Goal: Task Accomplishment & Management: Complete application form

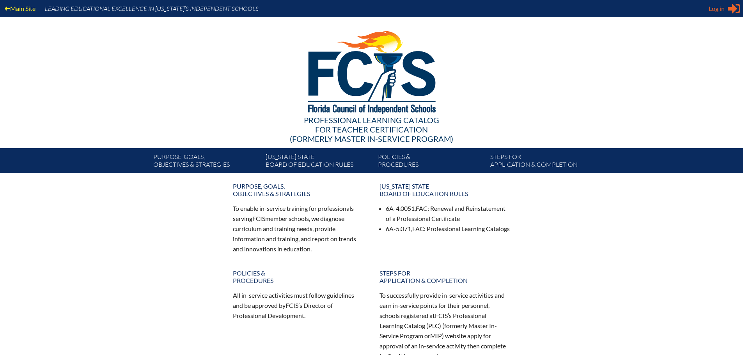
type input "[EMAIL_ADDRESS][DOMAIN_NAME]"
click at [725, 7] on div "Log in Close Sign in or register" at bounding box center [724, 8] width 32 height 12
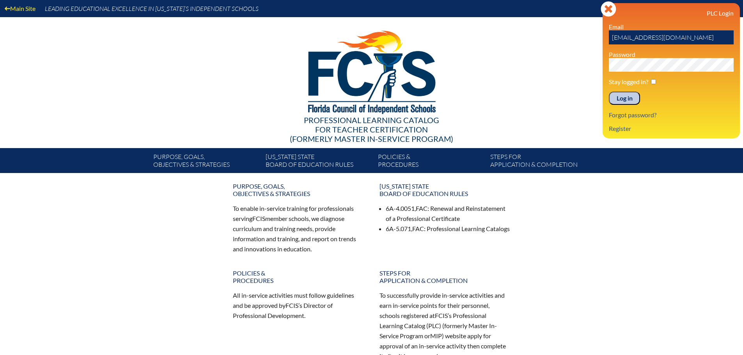
click at [621, 92] on input "Log in" at bounding box center [624, 98] width 31 height 13
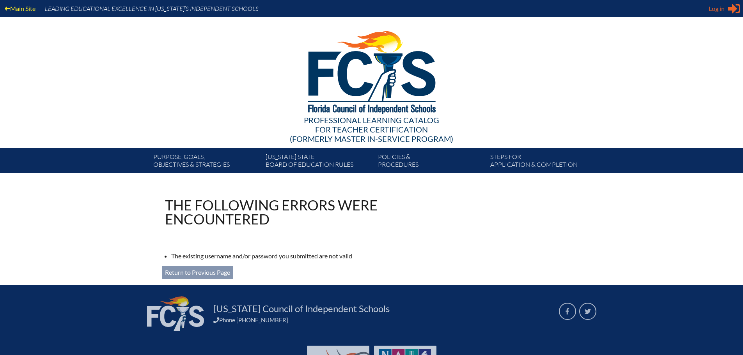
type input "[EMAIL_ADDRESS][DOMAIN_NAME]"
click at [724, 9] on span "Log in" at bounding box center [716, 8] width 16 height 9
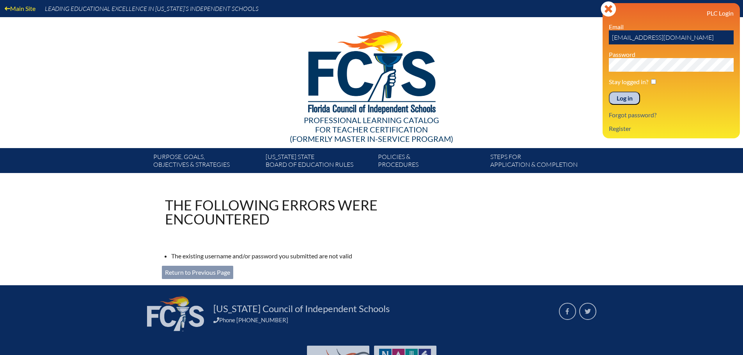
click at [625, 96] on input "Log in" at bounding box center [624, 98] width 31 height 13
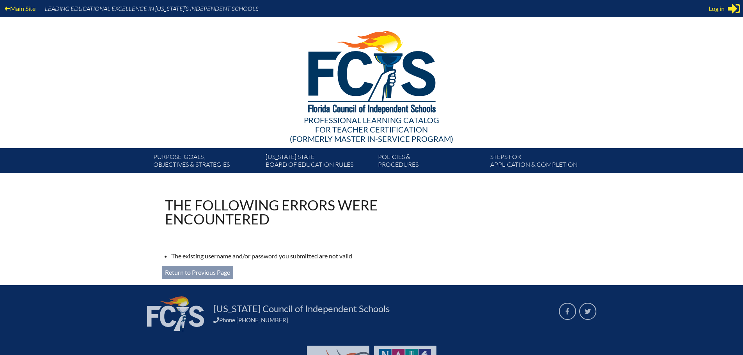
type input "[EMAIL_ADDRESS][DOMAIN_NAME]"
click at [219, 269] on link "Return to Previous Page" at bounding box center [197, 272] width 71 height 13
click at [733, 12] on icon at bounding box center [733, 9] width 12 height 10
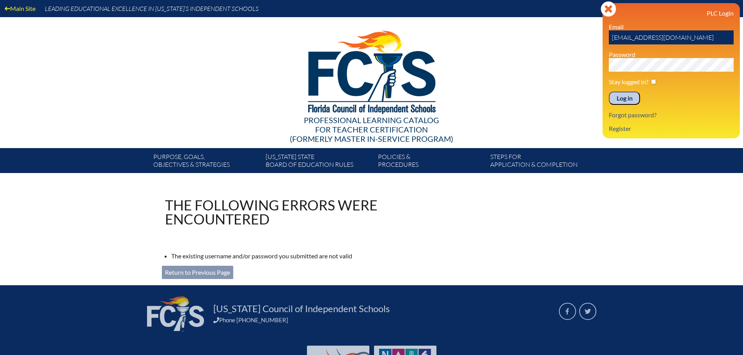
click at [729, 11] on h3 "PLC Login" at bounding box center [671, 12] width 125 height 7
click at [705, 12] on h3 "PLC Login" at bounding box center [671, 12] width 125 height 7
click at [27, 2] on p "Main Site" at bounding box center [20, 8] width 40 height 17
click at [26, 9] on link "Main Site" at bounding box center [20, 8] width 37 height 11
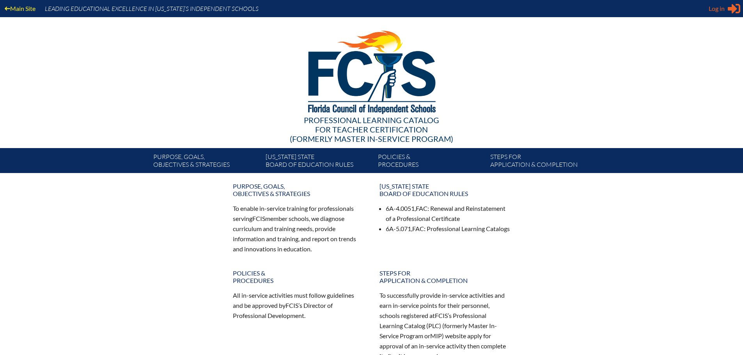
type input "[EMAIL_ADDRESS][DOMAIN_NAME]"
click at [718, 11] on span "Log in" at bounding box center [716, 8] width 16 height 9
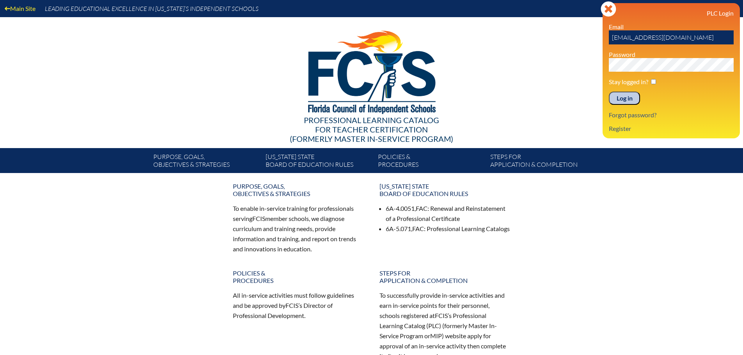
click at [626, 100] on input "Log in" at bounding box center [624, 98] width 31 height 13
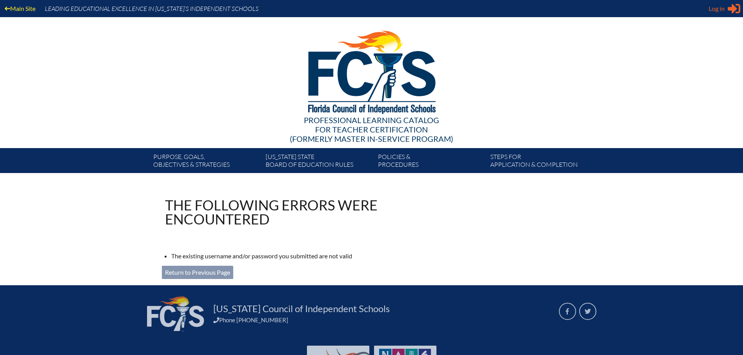
type input "[EMAIL_ADDRESS][DOMAIN_NAME]"
click at [722, 10] on span "Log in" at bounding box center [716, 8] width 16 height 9
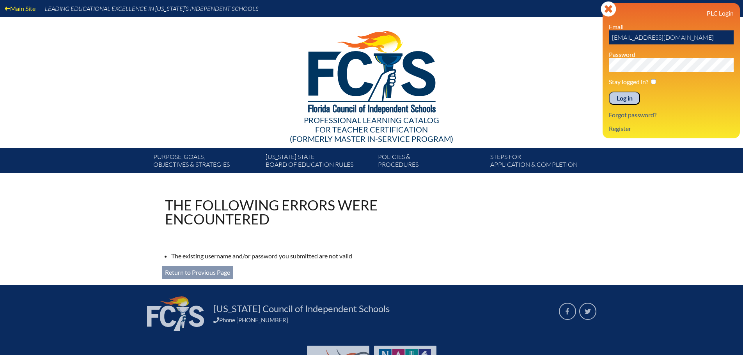
click at [565, 65] on div "Main Site Leading Educational Excellence in [US_STATE]’s Independent Schools Pr…" at bounding box center [371, 86] width 743 height 173
click at [624, 99] on input "Log in" at bounding box center [624, 98] width 31 height 13
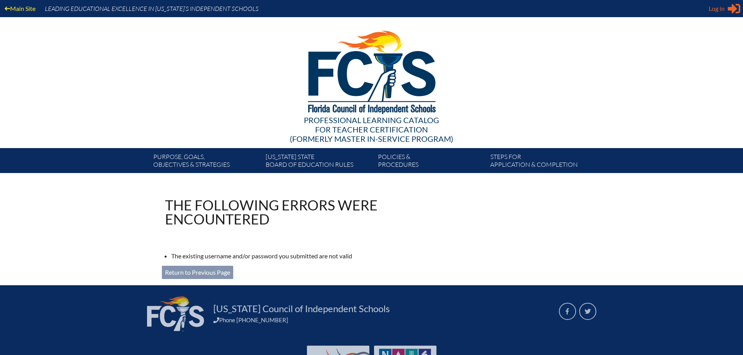
type input "[EMAIL_ADDRESS][DOMAIN_NAME]"
click at [733, 12] on icon at bounding box center [733, 9] width 12 height 10
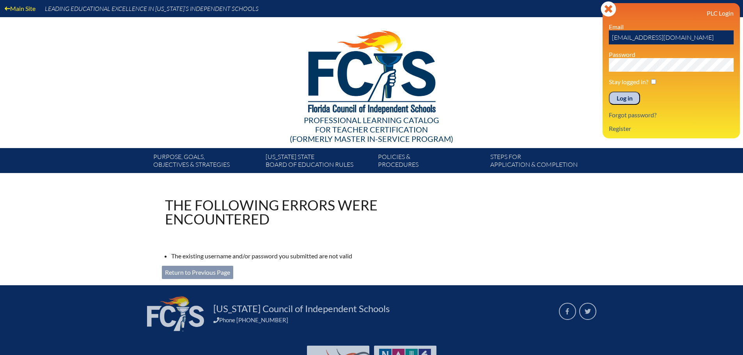
click at [721, 15] on h3 "PLC Login" at bounding box center [671, 12] width 125 height 7
click at [632, 114] on link "Forgot password?" at bounding box center [632, 115] width 54 height 11
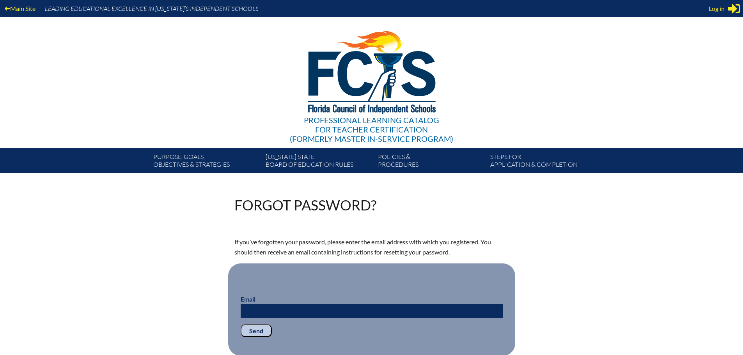
type input "dbassett@saintmarks.com"
click at [285, 313] on input "Email" at bounding box center [372, 311] width 262 height 14
type input "[EMAIL_ADDRESS][DOMAIN_NAME]"
click at [258, 328] on input "Send" at bounding box center [256, 330] width 31 height 13
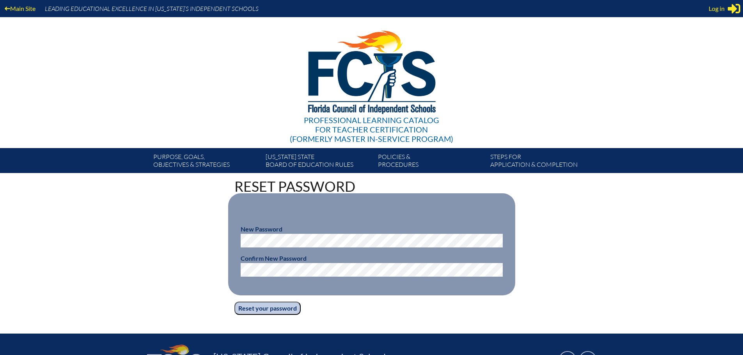
type input "[EMAIL_ADDRESS][DOMAIN_NAME]"
click at [424, 308] on p "Reset your password" at bounding box center [371, 308] width 274 height 13
click at [276, 310] on input "Reset your password" at bounding box center [267, 308] width 66 height 13
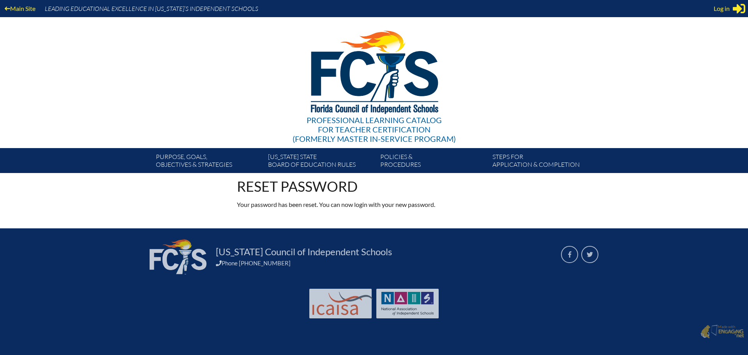
type input "[EMAIL_ADDRESS][DOMAIN_NAME]"
click at [733, 8] on icon "Sign in or register" at bounding box center [739, 8] width 12 height 12
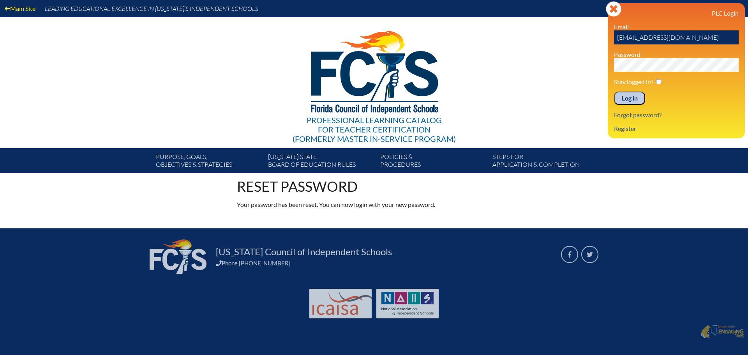
click at [565, 67] on div "Main Site Leading Educational Excellence in Florida’s Independent Schools Profe…" at bounding box center [374, 86] width 748 height 173
click at [624, 99] on input "Log in" at bounding box center [629, 98] width 31 height 13
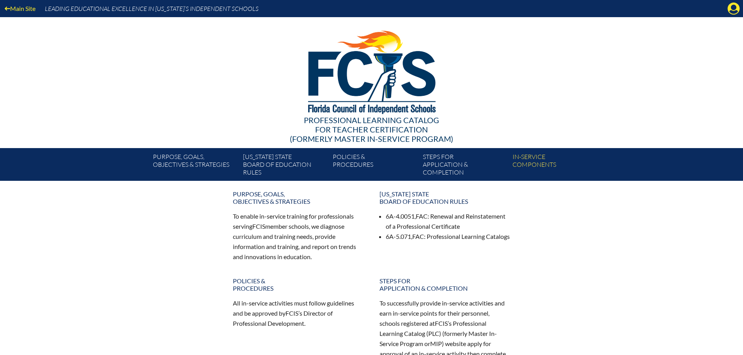
click at [725, 12] on div "Main Site Leading Educational Excellence in [US_STATE]’s Independent Schools" at bounding box center [371, 8] width 743 height 17
click at [729, 11] on icon at bounding box center [733, 9] width 12 height 12
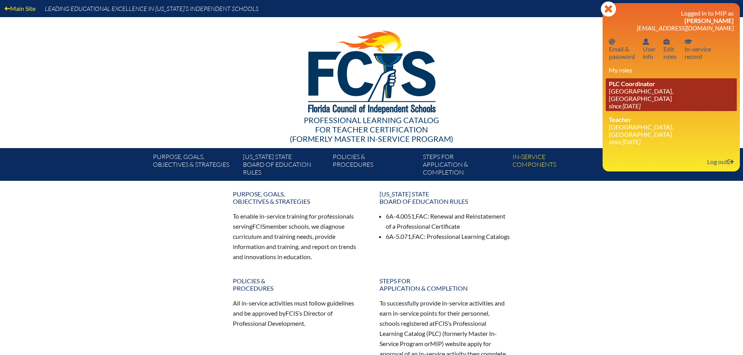
click at [639, 89] on link "PLC Coordinator St. Mark’s Episcopal School, Ft Lauderdale since 2022 Aug 1" at bounding box center [670, 94] width 131 height 33
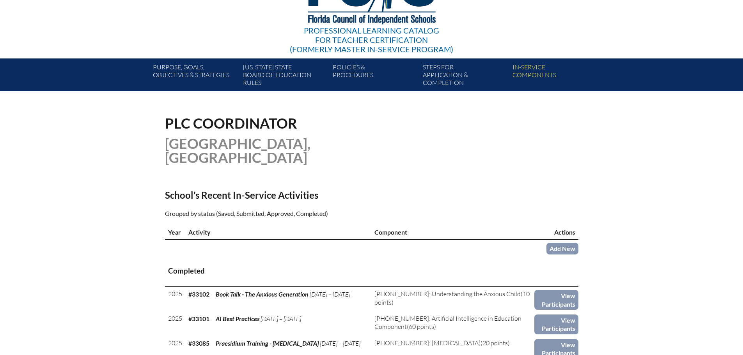
scroll to position [117, 0]
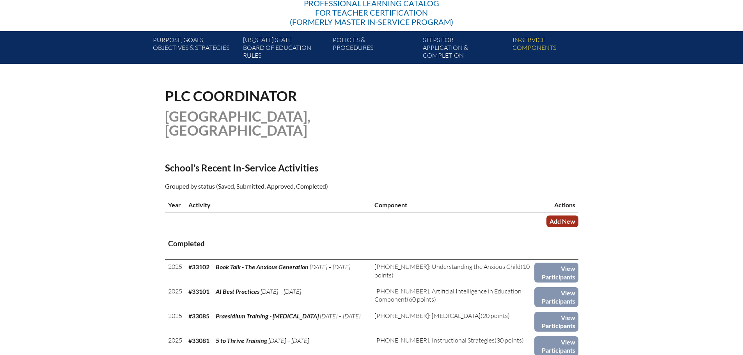
click at [571, 218] on link "Add New" at bounding box center [562, 221] width 32 height 11
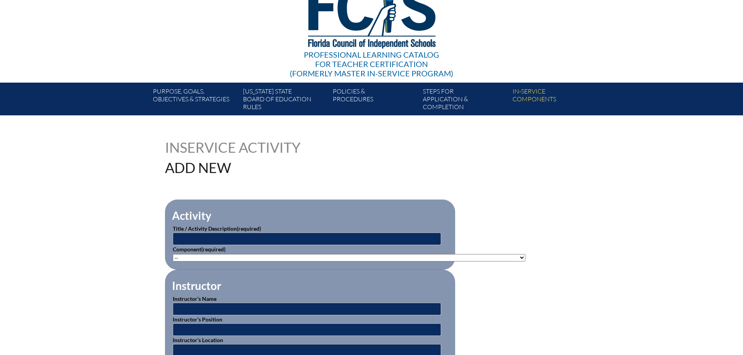
scroll to position [78, 0]
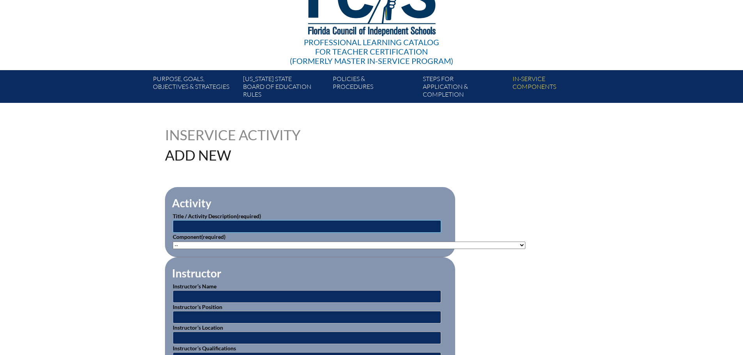
click at [232, 225] on input "text" at bounding box center [307, 226] width 268 height 12
type input "Get Your Teach On"
click at [499, 246] on select"]"] "-- [PHONE_NUMBER]: Appropriate Art Activities [PHONE_NUMBER]: Concept and Art P…" at bounding box center [349, 245] width 352 height 7
click at [449, 243] on select"]"] "-- [PHONE_NUMBER]: Appropriate Art Activities [PHONE_NUMBER]: Concept and Art P…" at bounding box center [349, 245] width 352 height 7
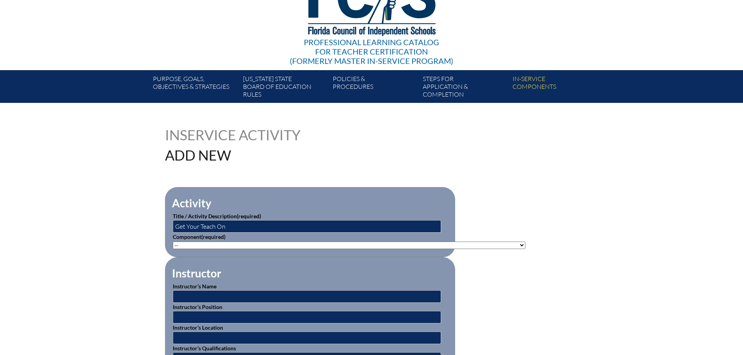
click at [386, 244] on select"]"] "-- 1-000-001: Appropriate Art Activities 1-000-002: Concept and Art Process for…" at bounding box center [349, 245] width 352 height 7
click at [173, 242] on select"]"] "-- 1-000-001: Appropriate Art Activities 1-000-002: Concept and Art Process for…" at bounding box center [349, 245] width 352 height 7
click at [485, 243] on select"]"] "-- 1-000-001: Appropriate Art Activities 1-000-002: Concept and Art Process for…" at bounding box center [349, 245] width 352 height 7
select select"]"] "20506"
click at [173, 242] on select"]"] "-- 1-000-001: Appropriate Art Activities 1-000-002: Concept and Art Process for…" at bounding box center [349, 245] width 352 height 7
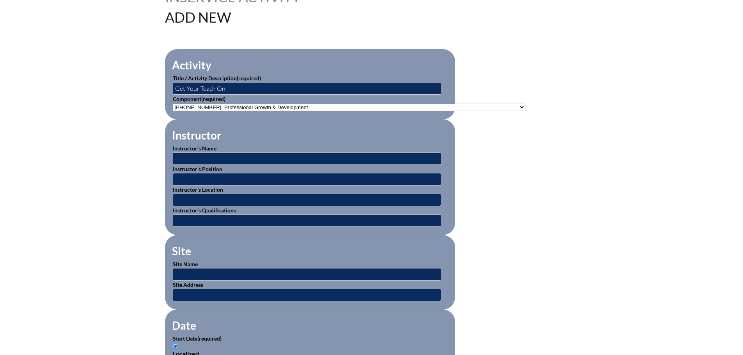
scroll to position [234, 0]
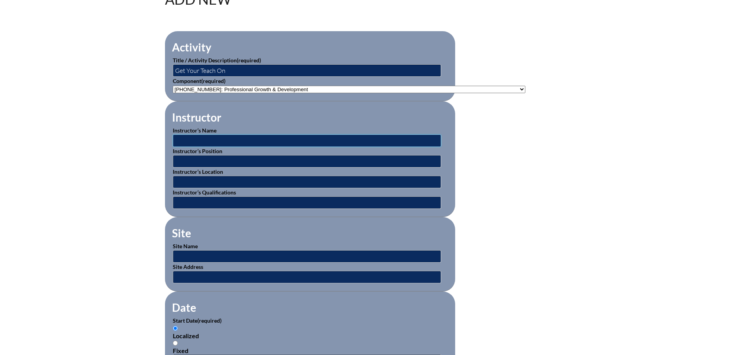
click at [314, 139] on input "text" at bounding box center [307, 140] width 268 height 12
click at [267, 134] on input "text" at bounding box center [307, 140] width 268 height 12
type input "[PERSON_NAME]"
type input "Founder"
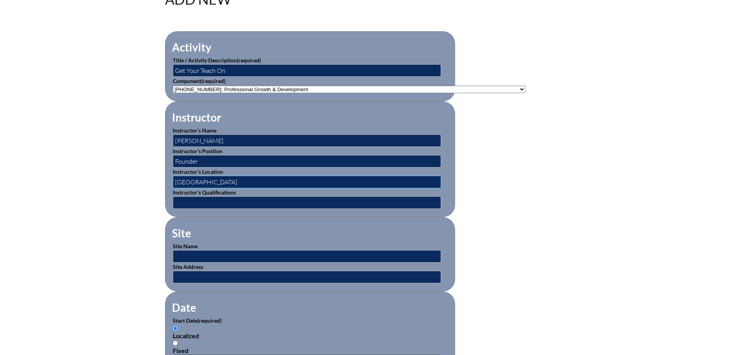
type input "[GEOGRAPHIC_DATA]"
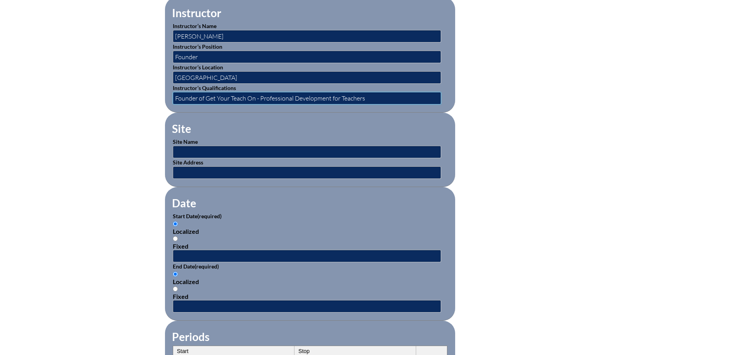
scroll to position [351, 0]
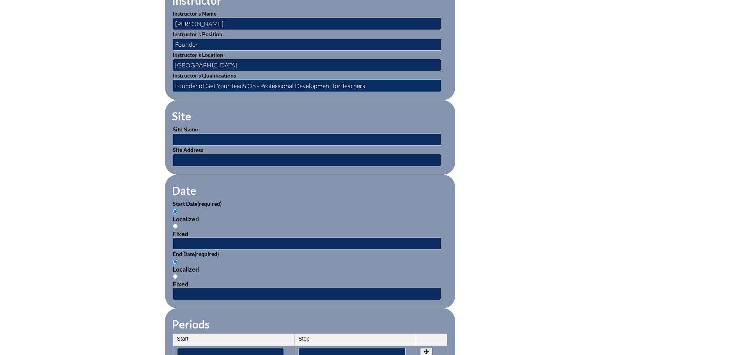
type input "Founder of Get Your Teach On - Professional Development for Teachers"
click at [198, 240] on input "text" at bounding box center [307, 243] width 268 height 12
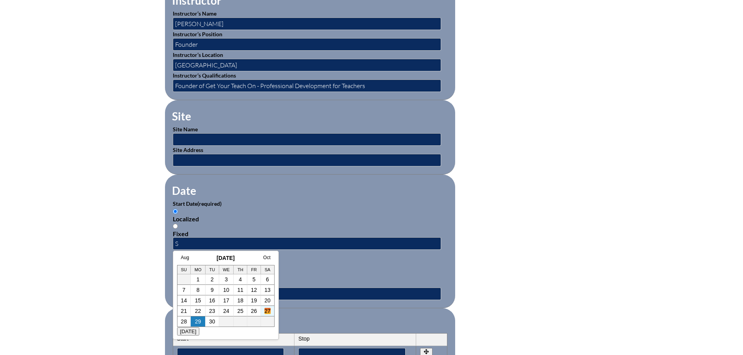
click at [267, 311] on link "27" at bounding box center [267, 311] width 6 height 6
type input "[DATE] 8:27 AM"
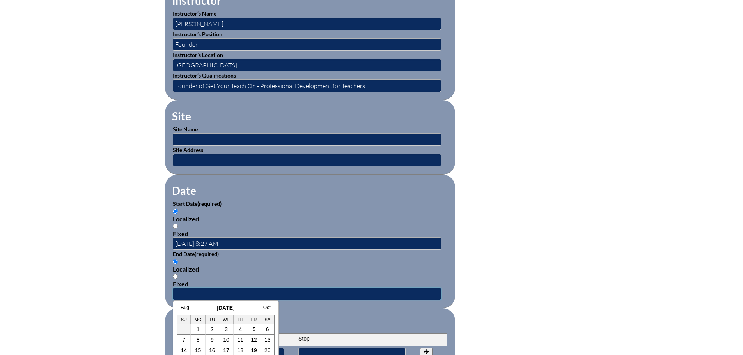
click at [205, 289] on input "text" at bounding box center [307, 294] width 268 height 12
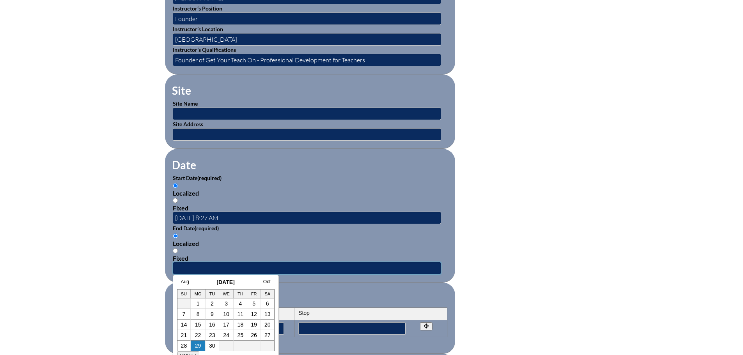
scroll to position [429, 0]
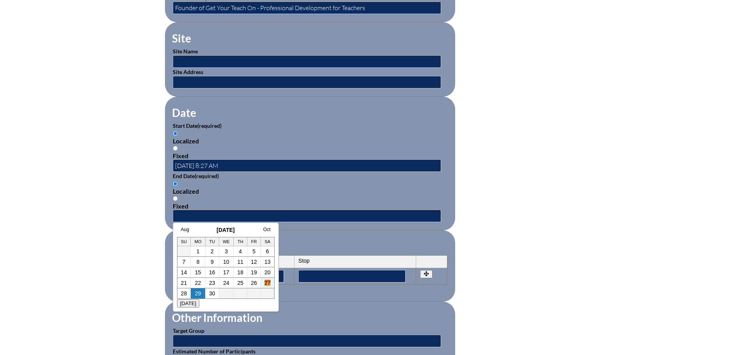
click at [269, 284] on link "27" at bounding box center [267, 283] width 6 height 6
type input "[DATE] 8:27 AM"
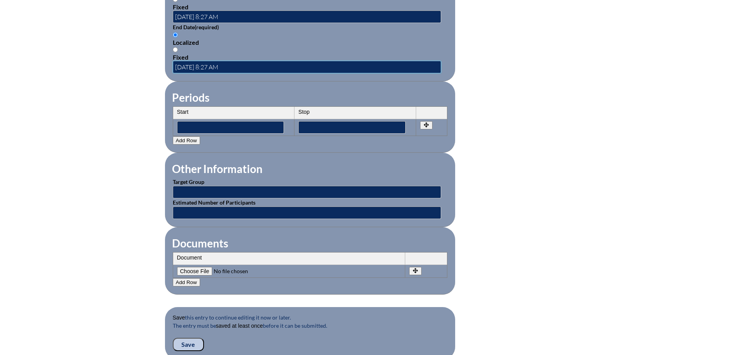
scroll to position [585, 0]
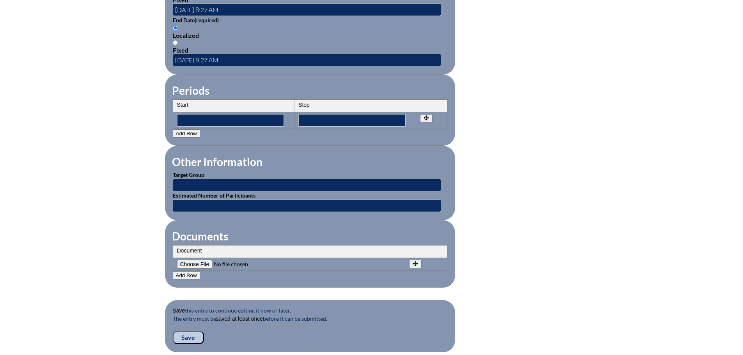
click at [208, 260] on input"] "file" at bounding box center [230, 264] width 106 height 9
type input"] "C:\fakepath\Dragoo Professional Develop 6 hrs.pdf"
click at [194, 333] on input "Save" at bounding box center [188, 337] width 31 height 13
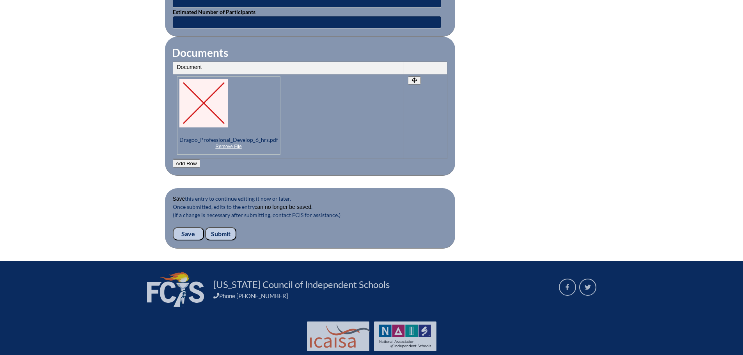
scroll to position [782, 0]
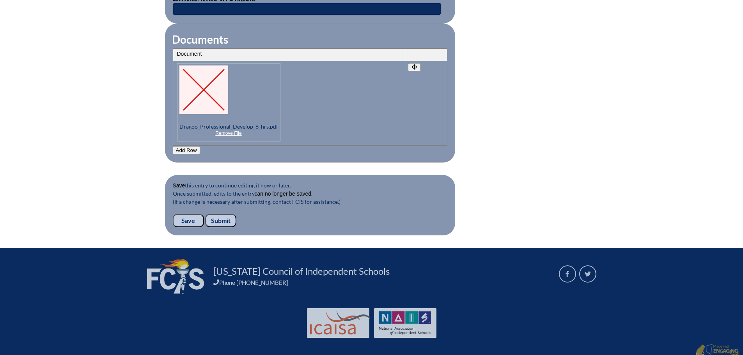
click at [221, 214] on input "Submit" at bounding box center [220, 220] width 31 height 13
